Goal: Check status: Check status

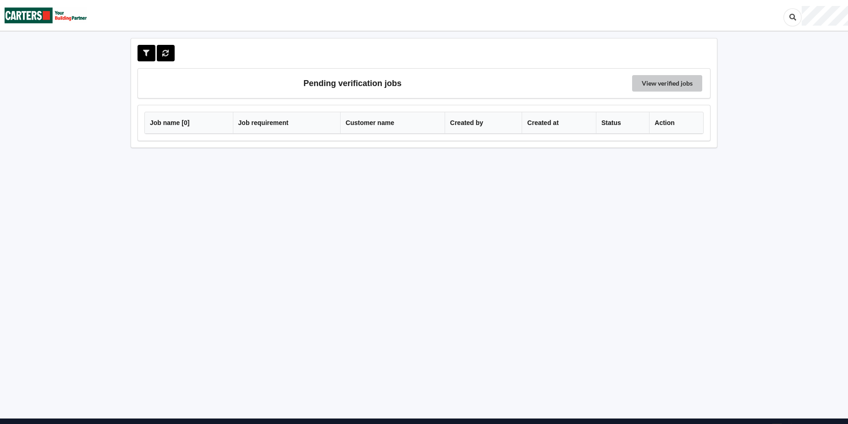
click at [655, 79] on link "View verified jobs" at bounding box center [667, 83] width 70 height 17
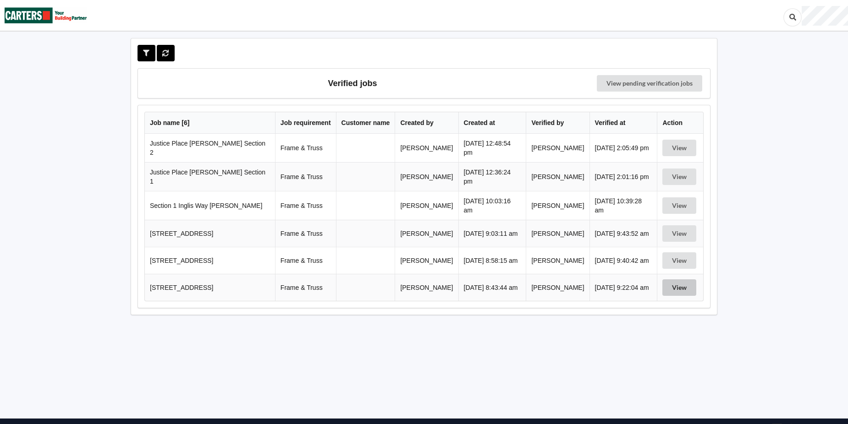
click at [675, 290] on button "View" at bounding box center [679, 288] width 34 height 17
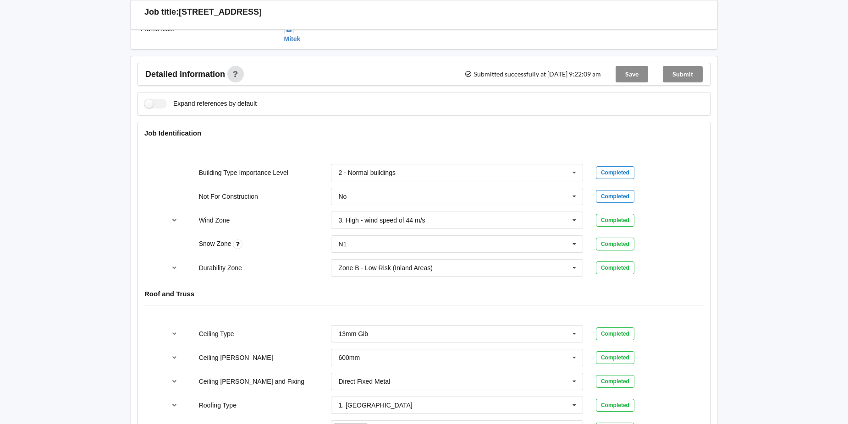
scroll to position [275, 0]
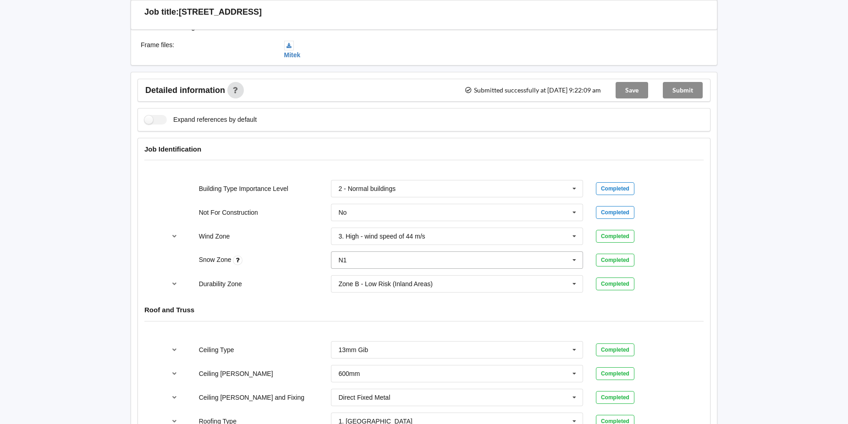
click at [576, 261] on icon at bounding box center [575, 260] width 14 height 17
click at [543, 292] on div "N1" at bounding box center [456, 294] width 251 height 17
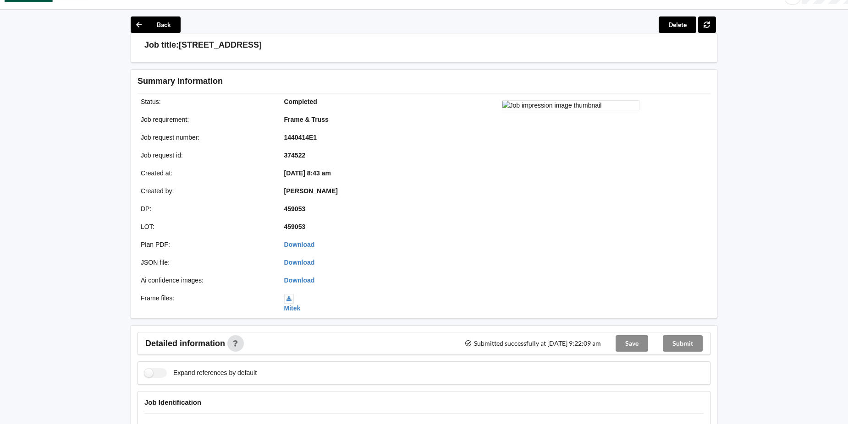
scroll to position [0, 0]
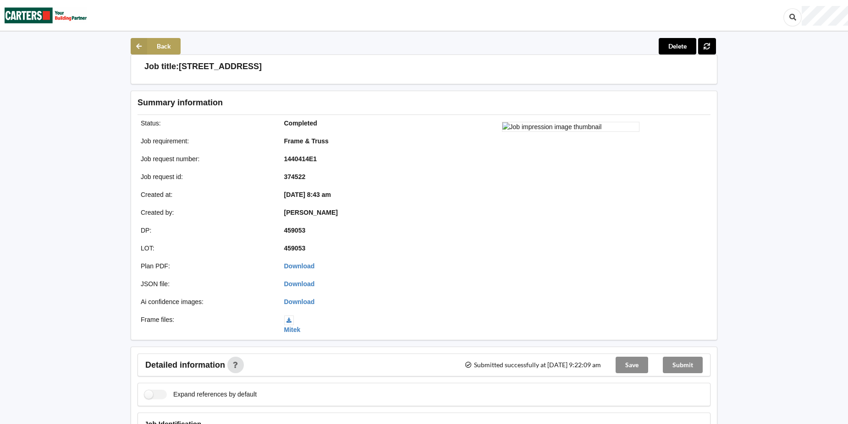
click at [154, 47] on button "Back" at bounding box center [156, 46] width 50 height 17
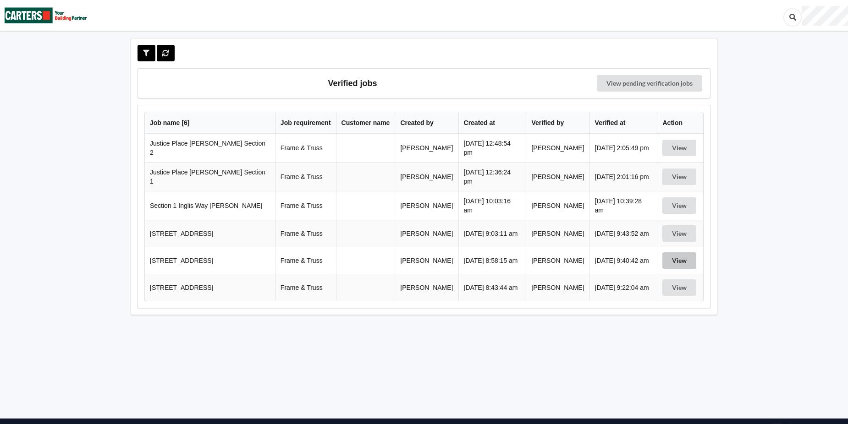
click at [682, 265] on button "View" at bounding box center [679, 261] width 34 height 17
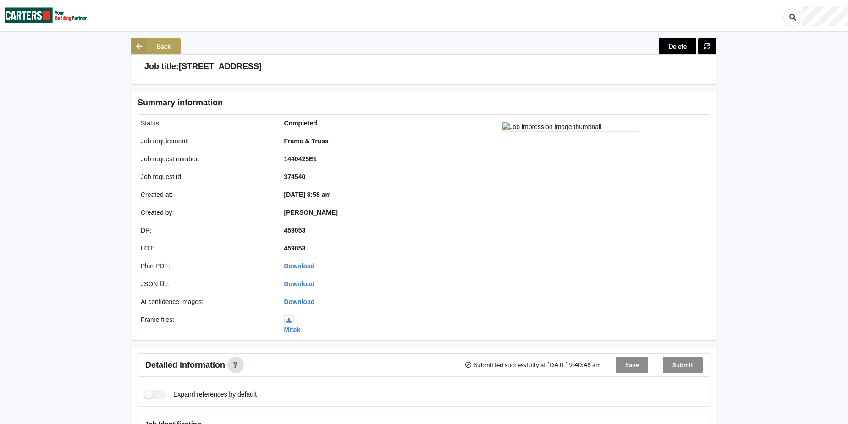
click at [158, 43] on button "Back" at bounding box center [156, 46] width 50 height 17
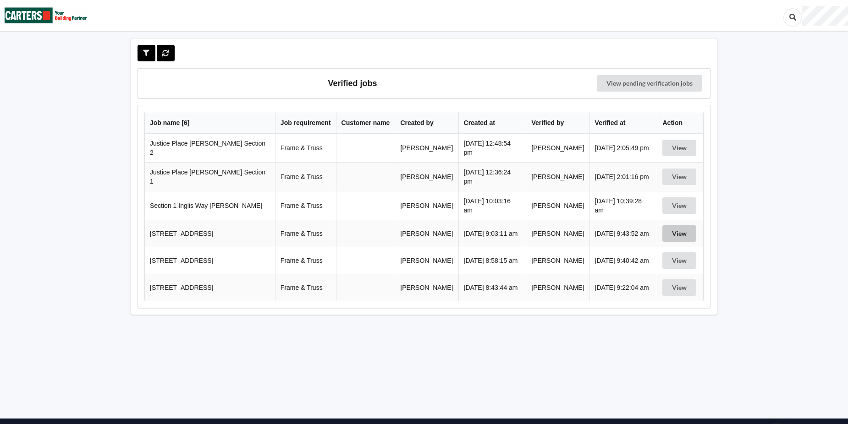
click at [671, 236] on button "View" at bounding box center [679, 234] width 34 height 17
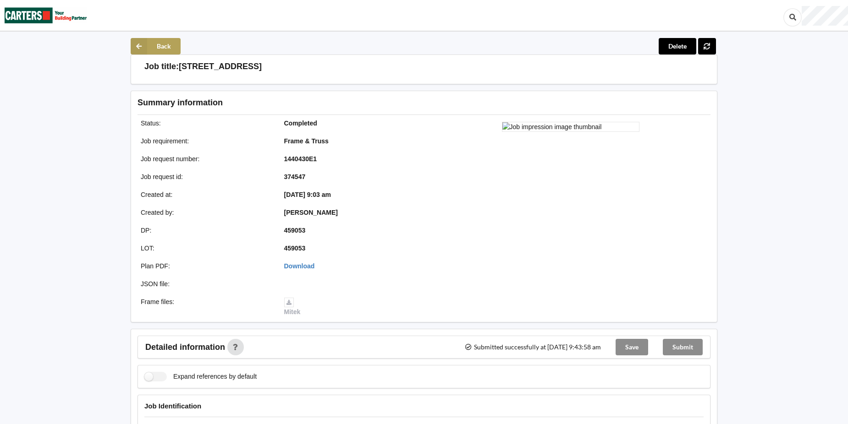
click at [150, 45] on button "Back" at bounding box center [156, 46] width 50 height 17
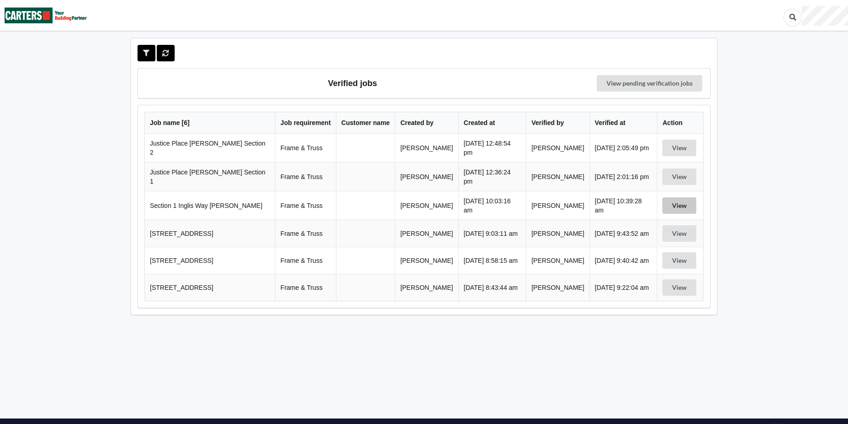
click at [682, 203] on button "View" at bounding box center [679, 206] width 34 height 17
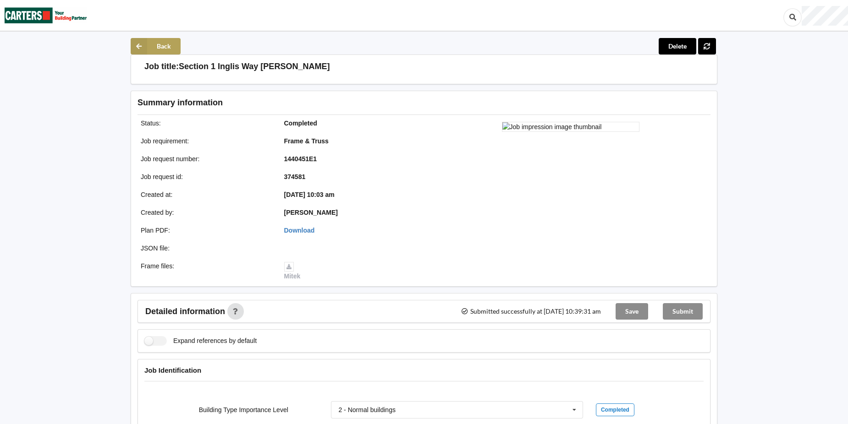
click at [162, 46] on button "Back" at bounding box center [156, 46] width 50 height 17
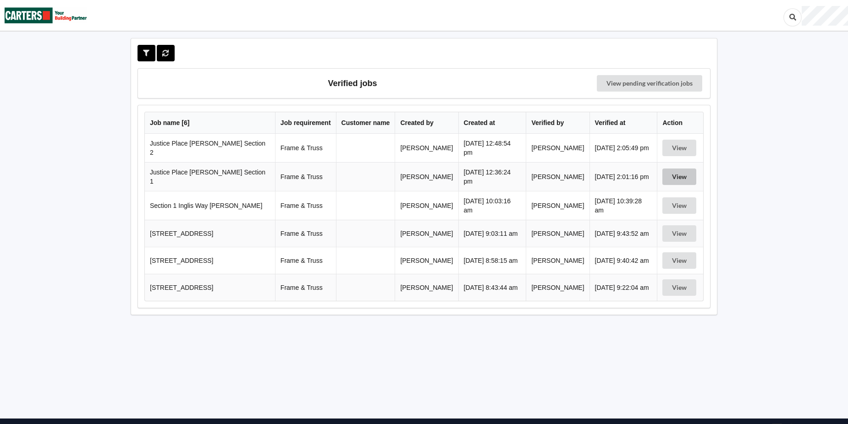
click at [676, 174] on button "View" at bounding box center [679, 177] width 34 height 17
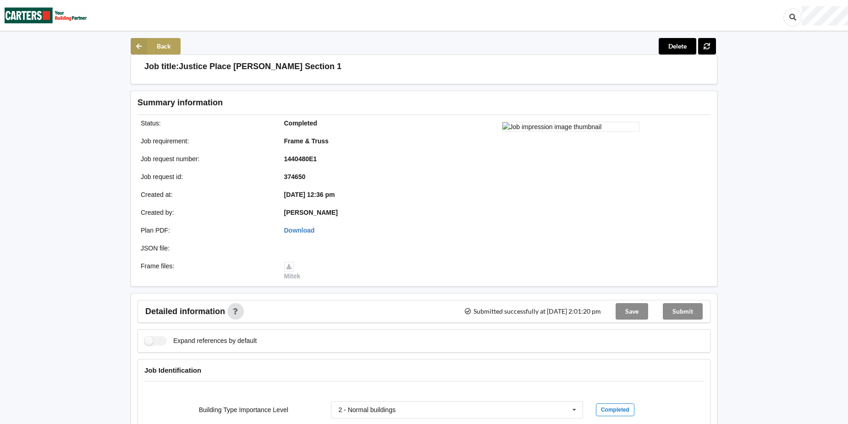
click at [165, 46] on button "Back" at bounding box center [156, 46] width 50 height 17
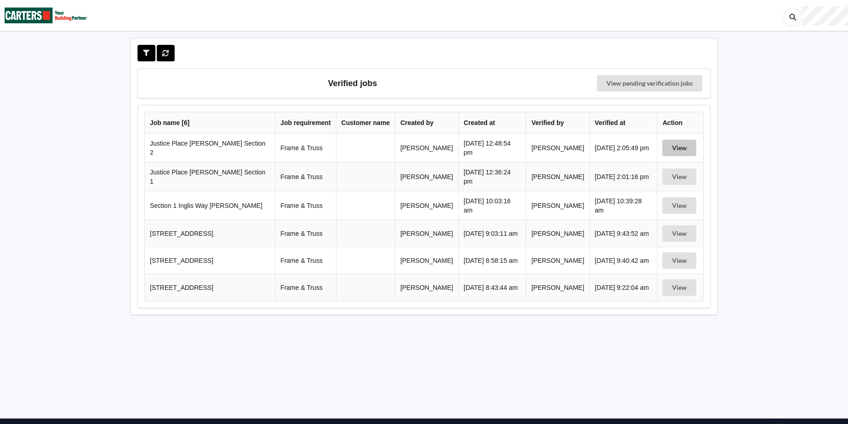
click at [678, 143] on button "View" at bounding box center [679, 148] width 34 height 17
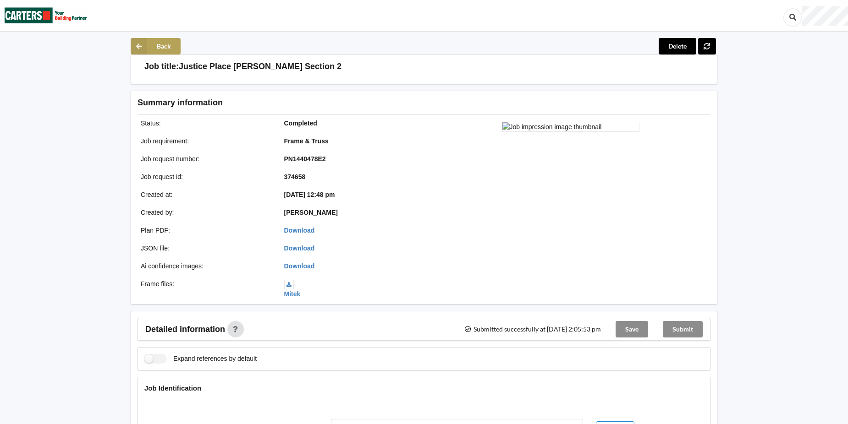
click at [162, 43] on button "Back" at bounding box center [156, 46] width 50 height 17
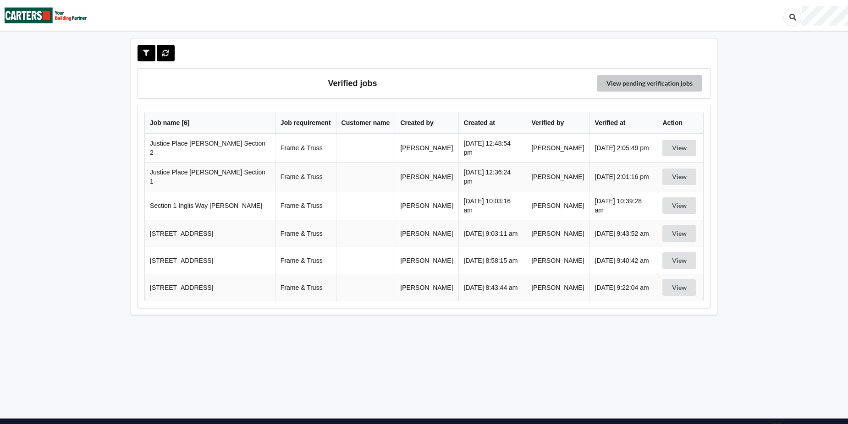
click at [645, 85] on link "View pending verification jobs" at bounding box center [649, 83] width 105 height 17
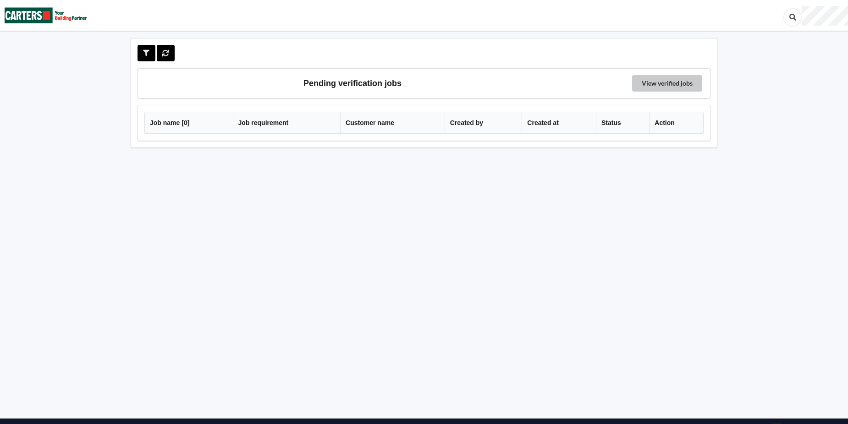
click at [646, 80] on link "View verified jobs" at bounding box center [667, 83] width 70 height 17
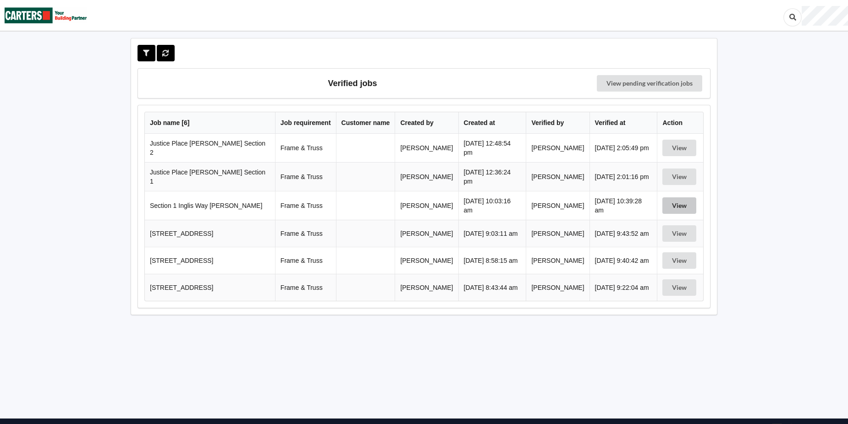
click at [682, 208] on button "View" at bounding box center [679, 206] width 34 height 17
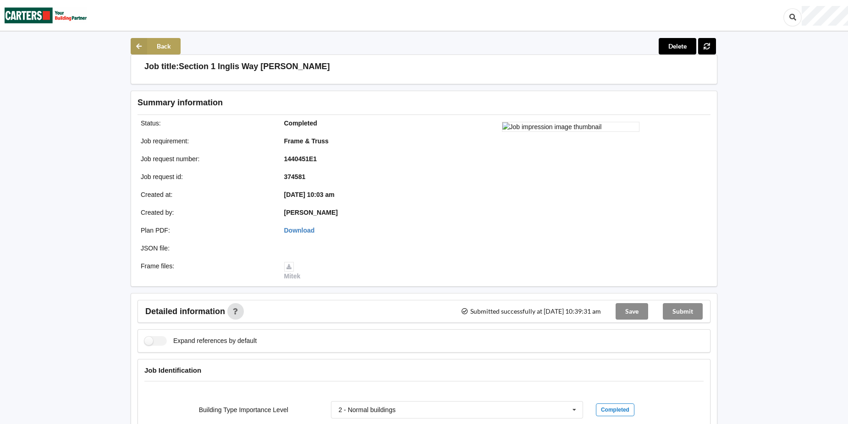
click at [171, 46] on button "Back" at bounding box center [156, 46] width 50 height 17
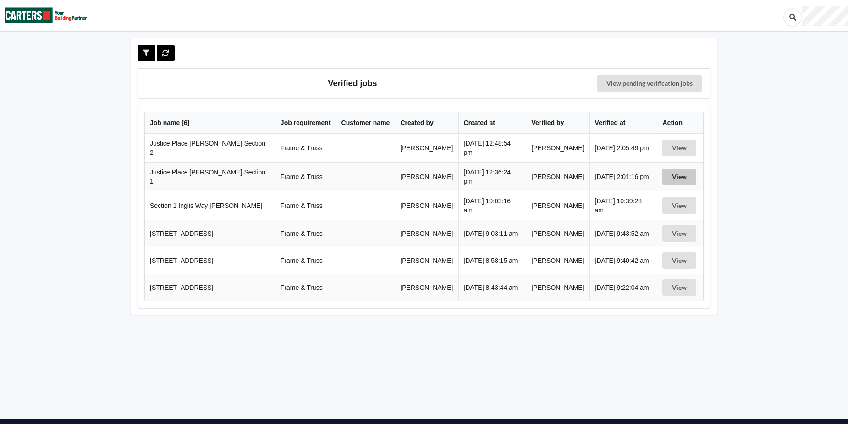
click at [680, 176] on button "View" at bounding box center [679, 177] width 34 height 17
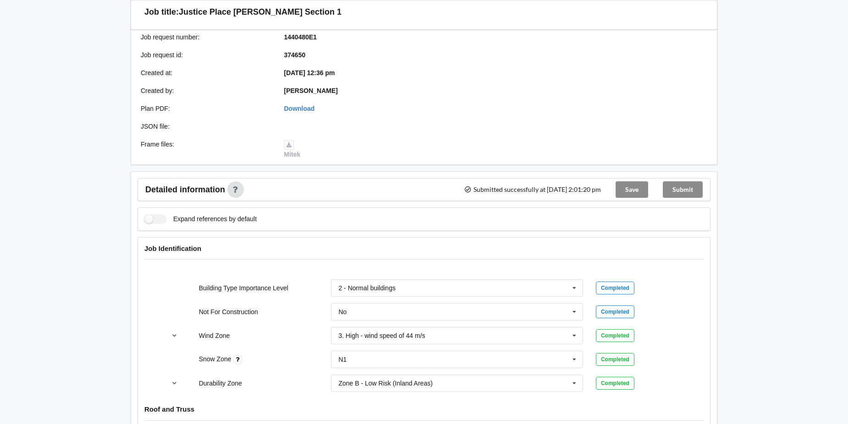
scroll to position [138, 0]
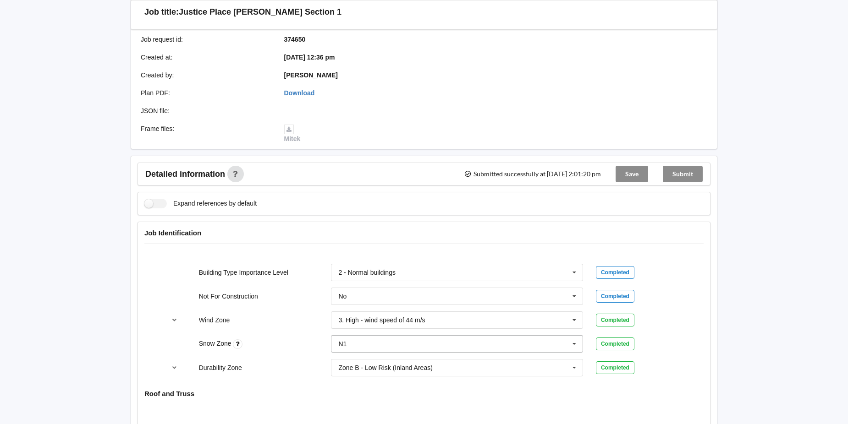
click at [574, 345] on icon at bounding box center [575, 344] width 14 height 17
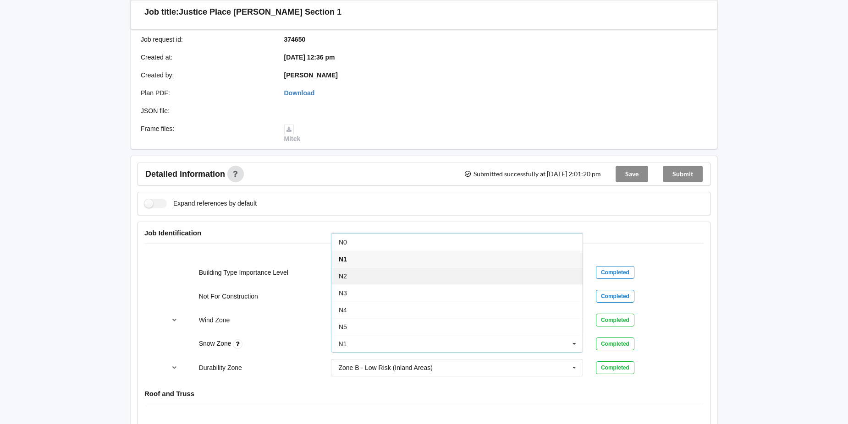
click at [511, 278] on div "N2" at bounding box center [456, 276] width 251 height 17
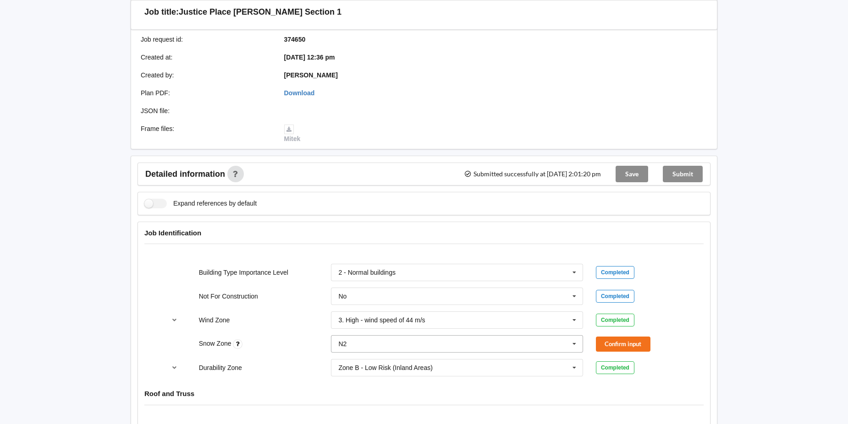
click at [574, 344] on icon at bounding box center [575, 344] width 14 height 17
click at [486, 257] on div "N1" at bounding box center [456, 259] width 251 height 17
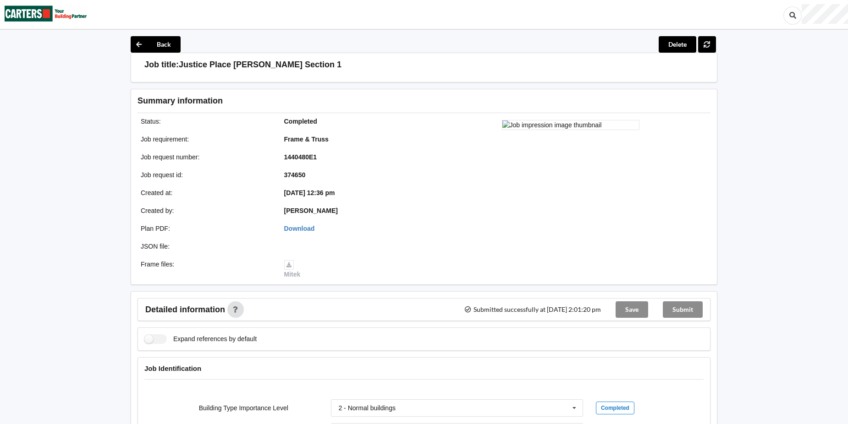
scroll to position [0, 0]
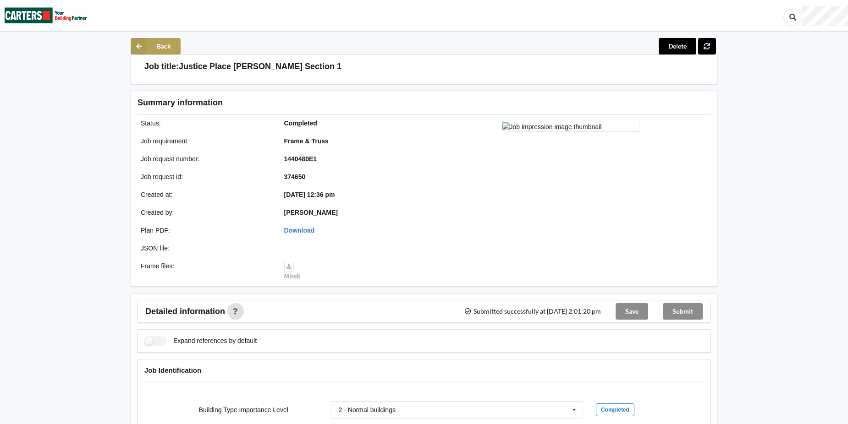
click at [169, 48] on button "Back" at bounding box center [156, 46] width 50 height 17
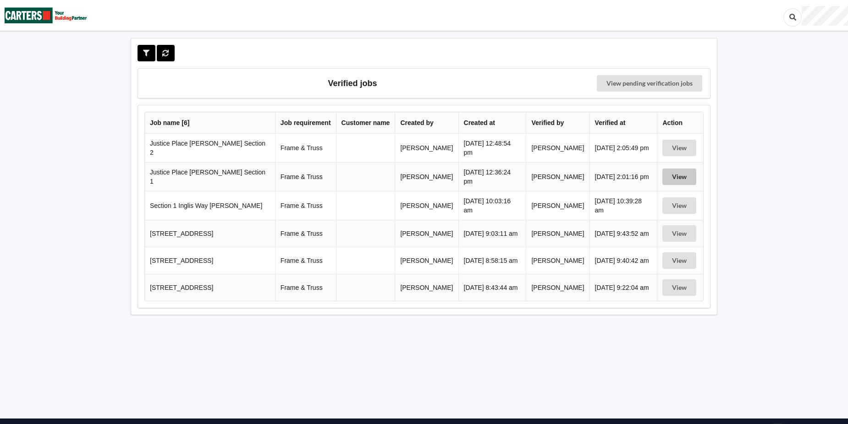
click at [682, 176] on button "View" at bounding box center [679, 177] width 34 height 17
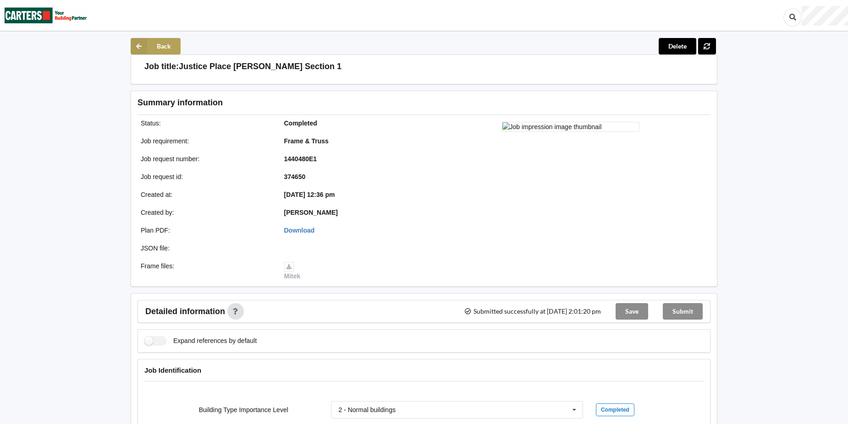
click at [160, 43] on button "Back" at bounding box center [156, 46] width 50 height 17
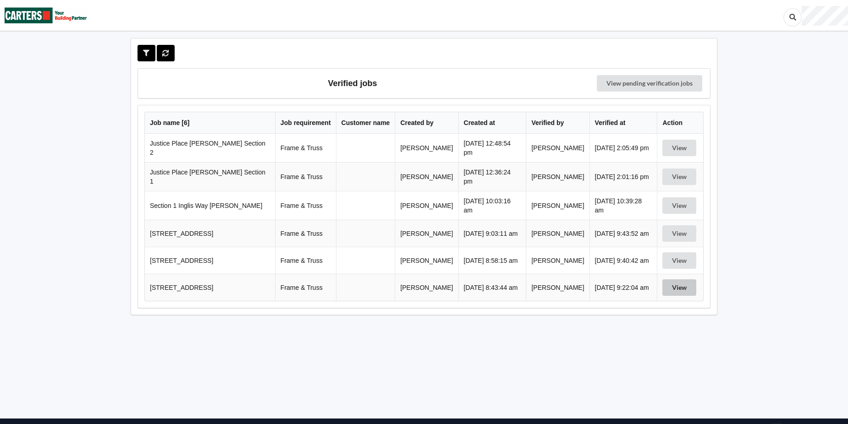
click at [685, 290] on button "View" at bounding box center [679, 288] width 34 height 17
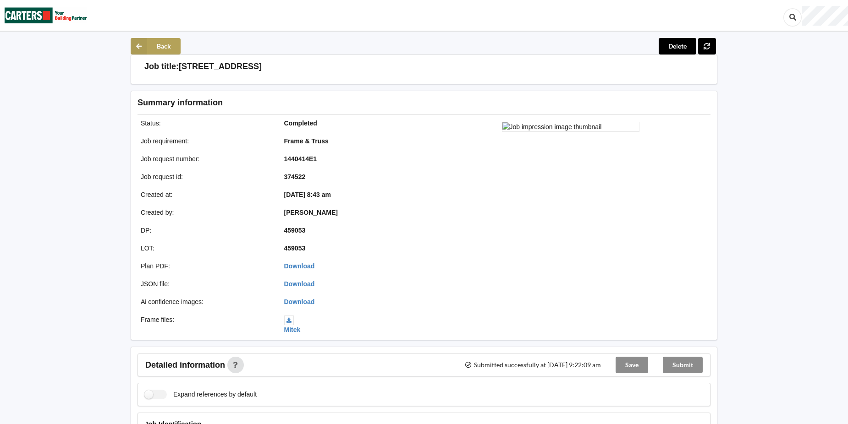
click at [150, 44] on button "Back" at bounding box center [156, 46] width 50 height 17
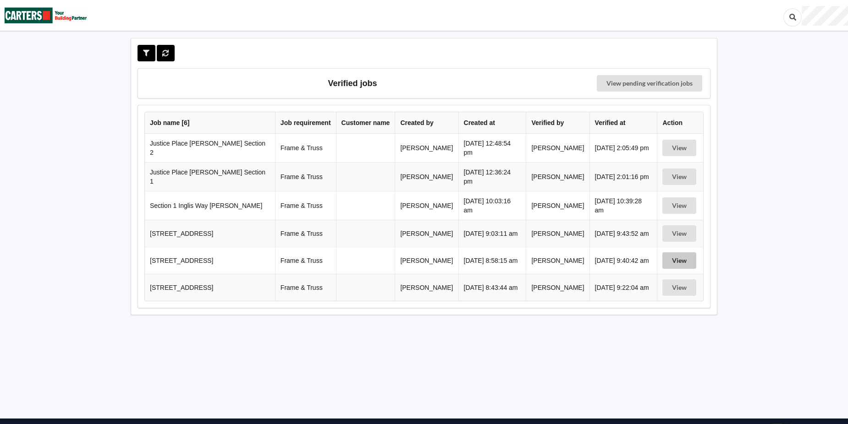
click at [673, 265] on button "View" at bounding box center [679, 261] width 34 height 17
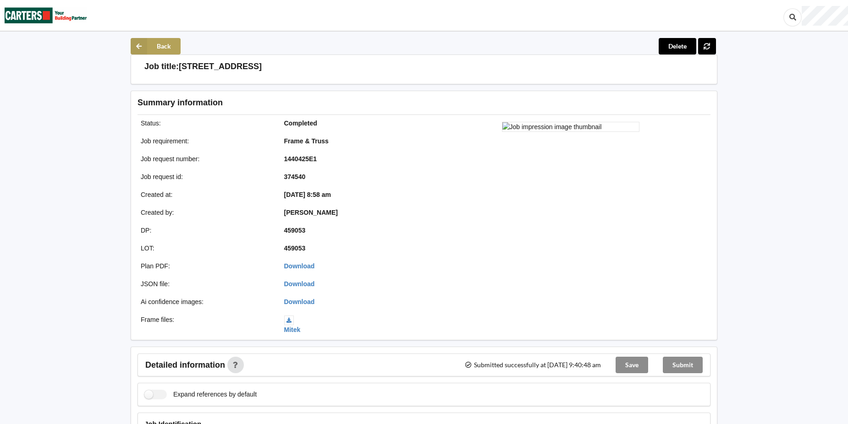
click at [166, 47] on button "Back" at bounding box center [156, 46] width 50 height 17
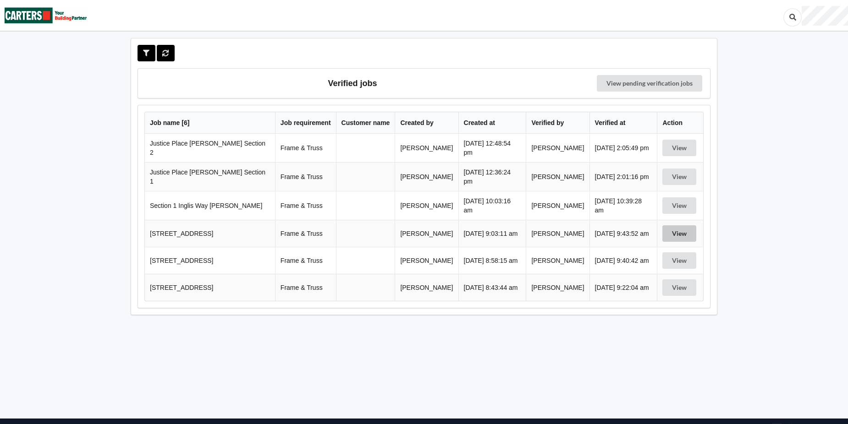
click at [672, 231] on button "View" at bounding box center [679, 234] width 34 height 17
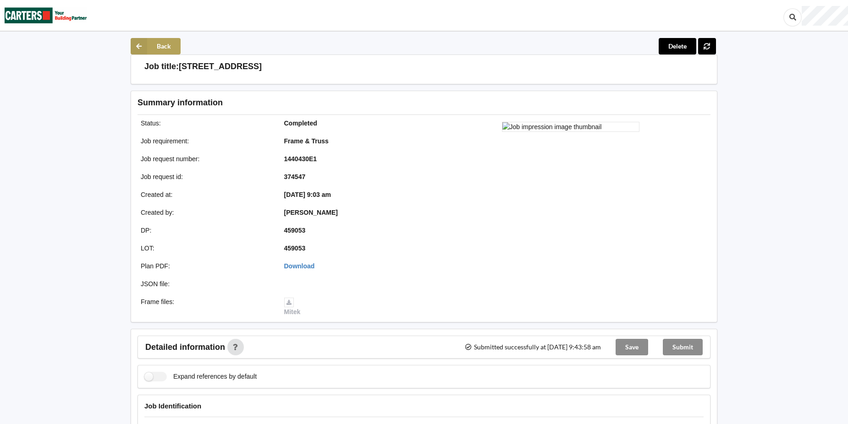
click at [150, 45] on button "Back" at bounding box center [156, 46] width 50 height 17
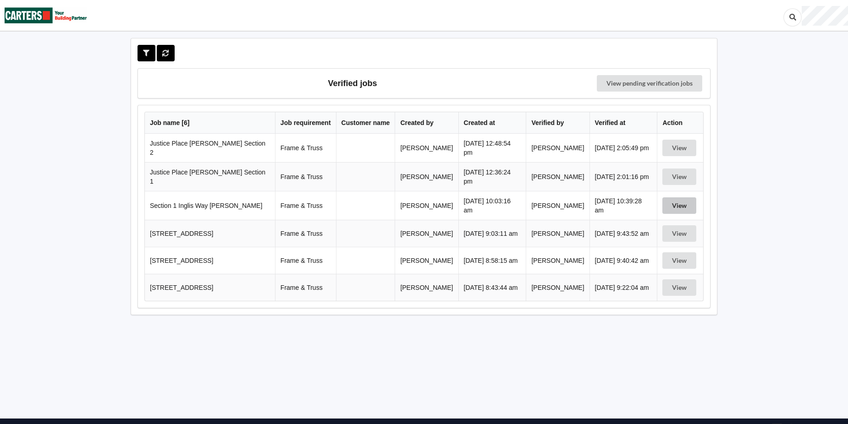
click at [671, 208] on button "View" at bounding box center [679, 206] width 34 height 17
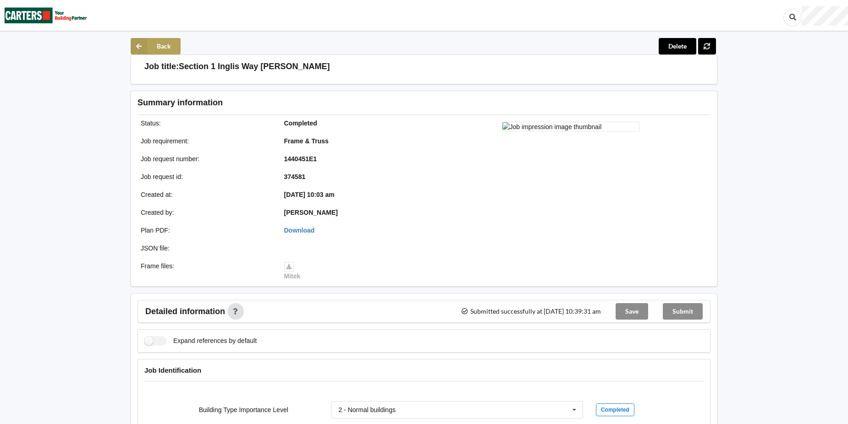
click at [154, 42] on button "Back" at bounding box center [156, 46] width 50 height 17
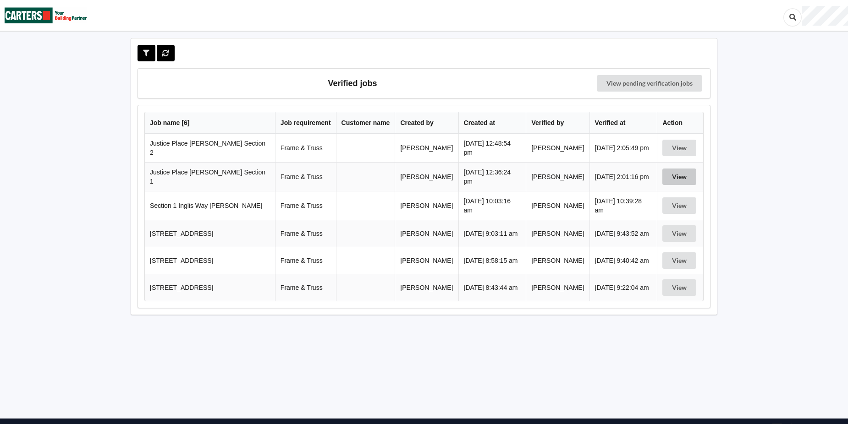
click at [682, 179] on button "View" at bounding box center [679, 177] width 34 height 17
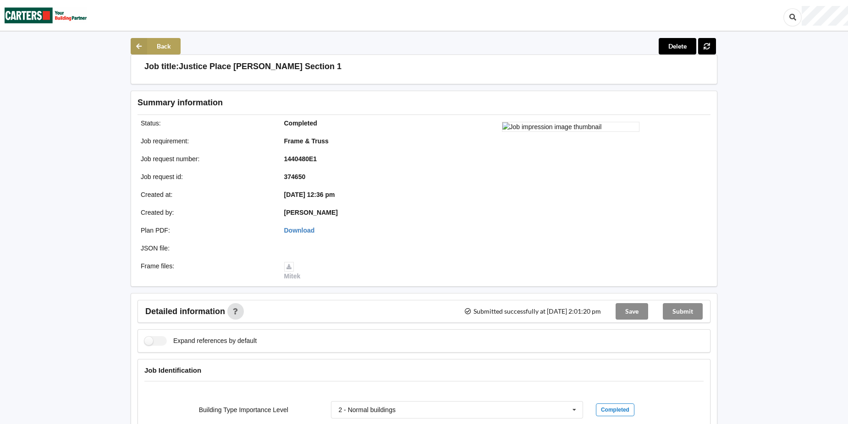
click at [161, 46] on button "Back" at bounding box center [156, 46] width 50 height 17
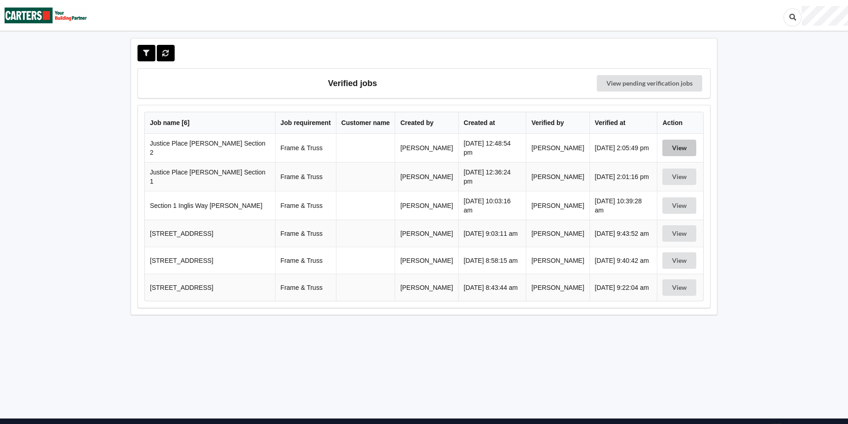
click at [671, 144] on button "View" at bounding box center [679, 148] width 34 height 17
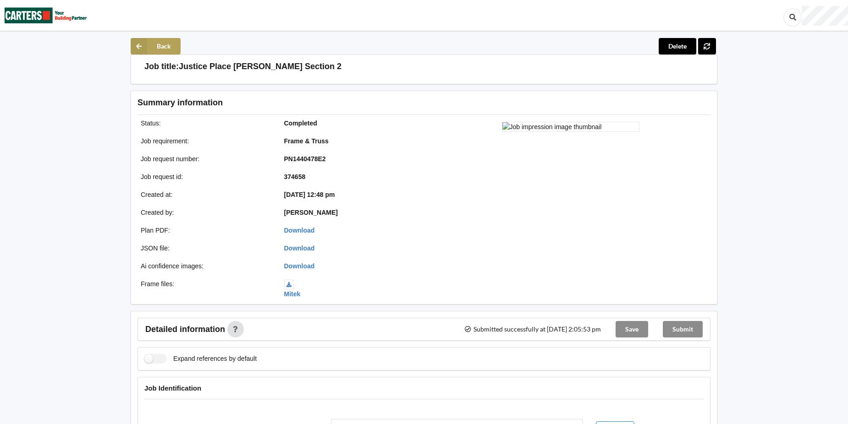
click at [169, 45] on button "Back" at bounding box center [156, 46] width 50 height 17
